Goal: Information Seeking & Learning: Learn about a topic

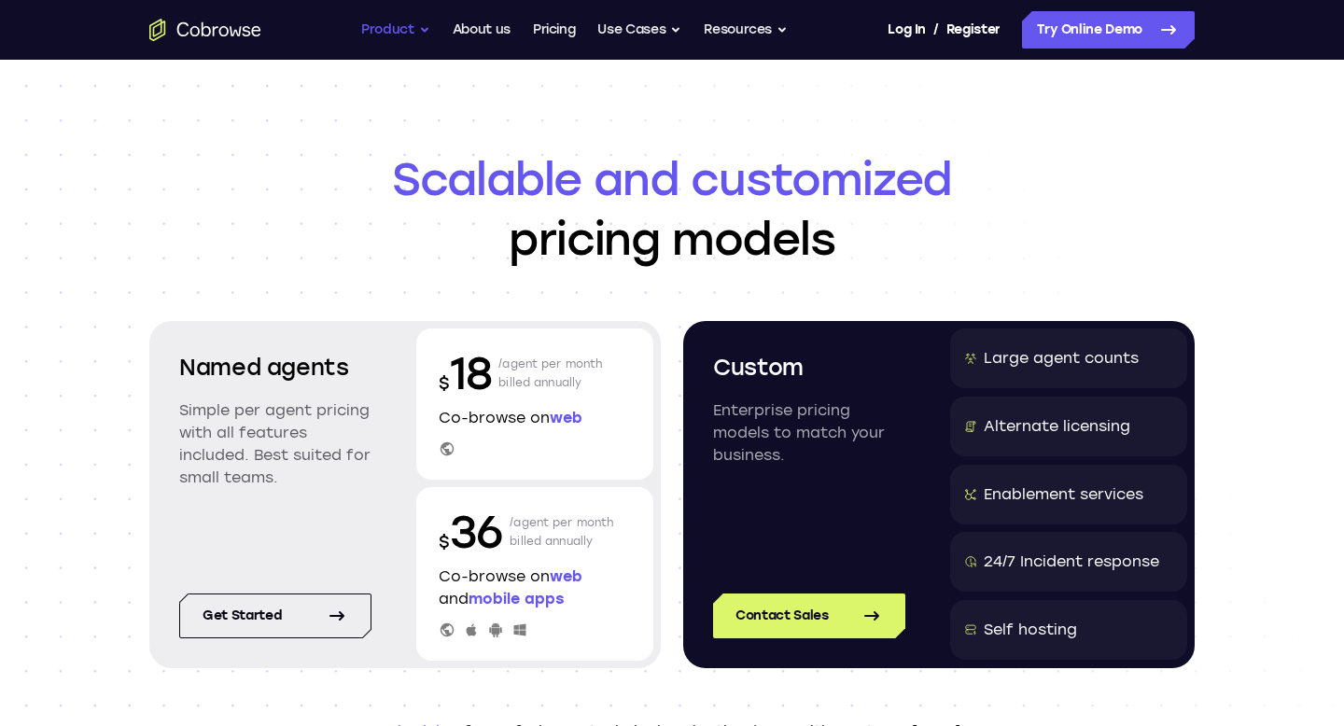
click at [416, 28] on button "Product" at bounding box center [395, 29] width 69 height 37
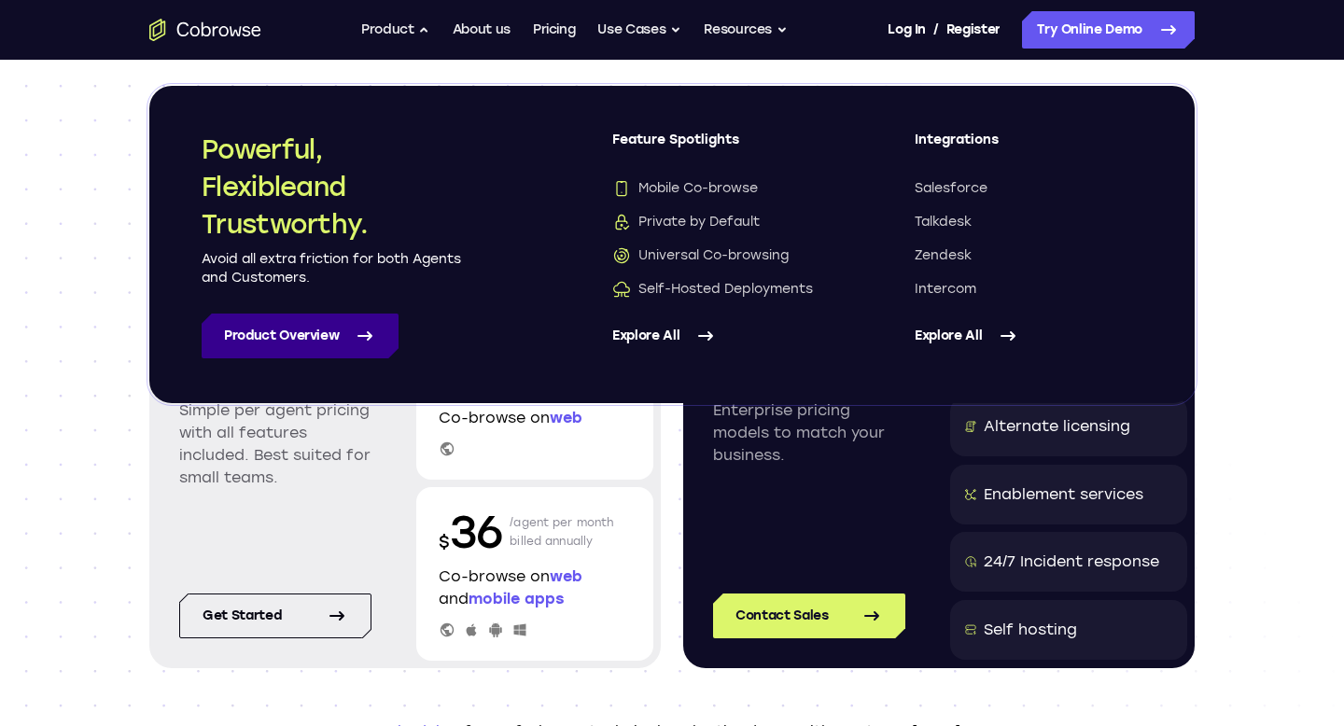
click at [363, 342] on icon at bounding box center [365, 336] width 22 height 22
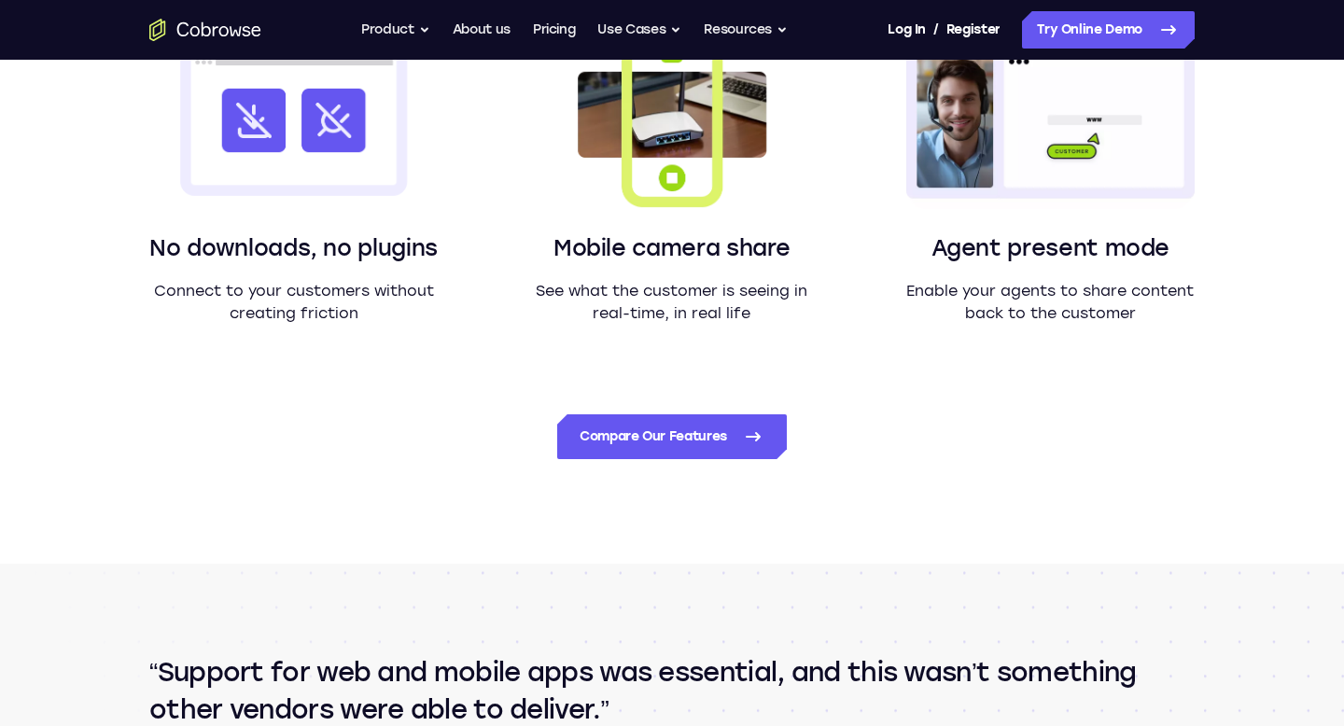
scroll to position [1762, 0]
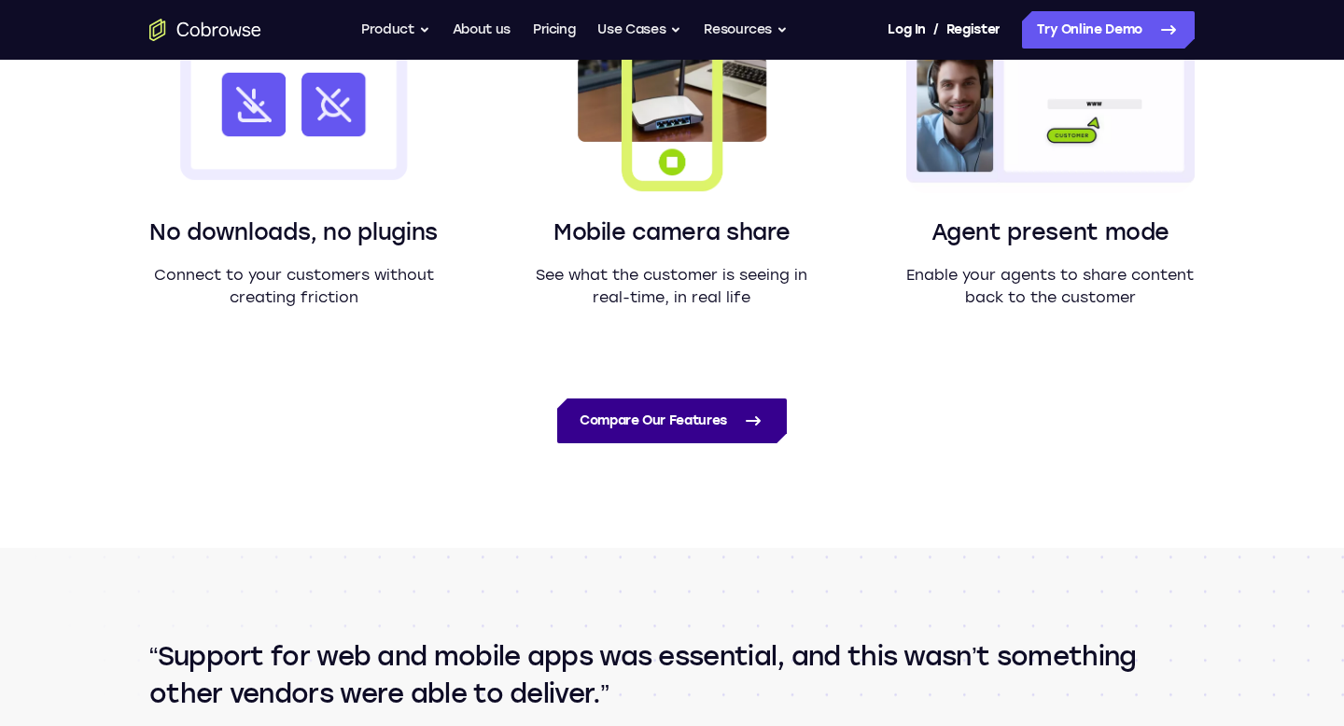
click at [755, 419] on icon at bounding box center [753, 421] width 22 height 22
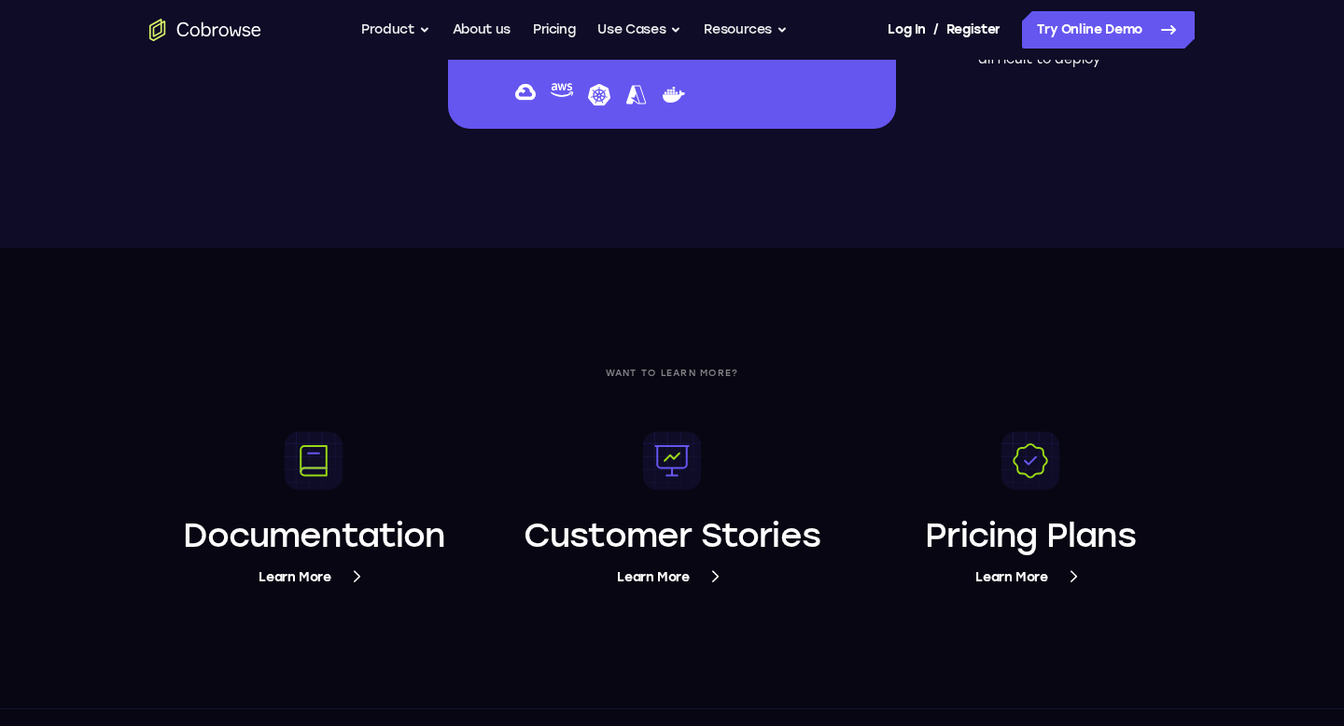
scroll to position [6777, 0]
click at [344, 578] on span "Learn More" at bounding box center [313, 576] width 110 height 23
